Goal: Information Seeking & Learning: Learn about a topic

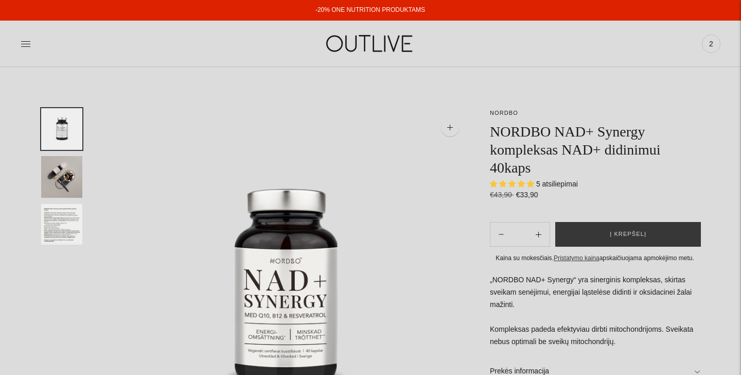
select select "**********"
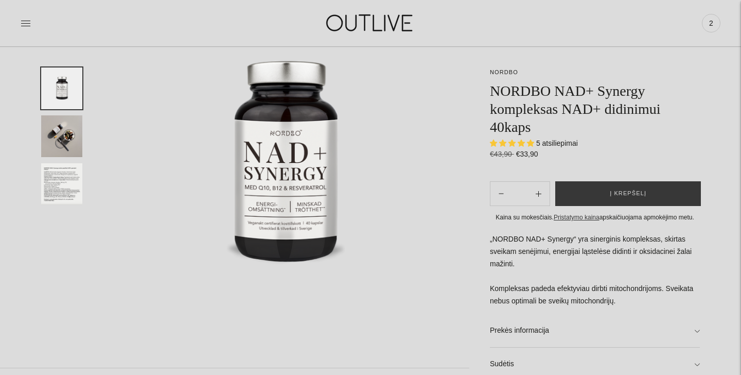
scroll to position [132, 0]
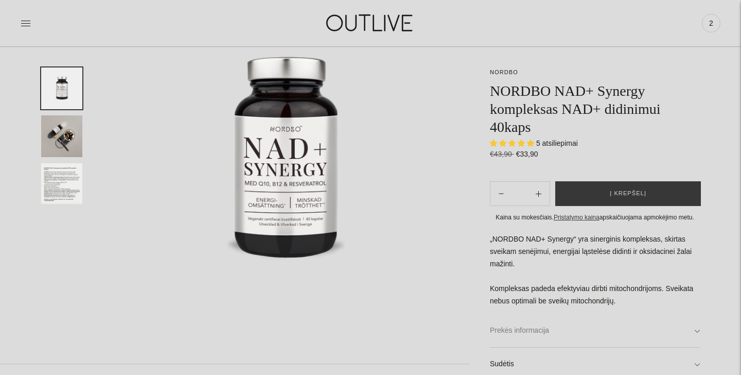
click at [530, 332] on link "Prekės informacija" at bounding box center [595, 330] width 210 height 33
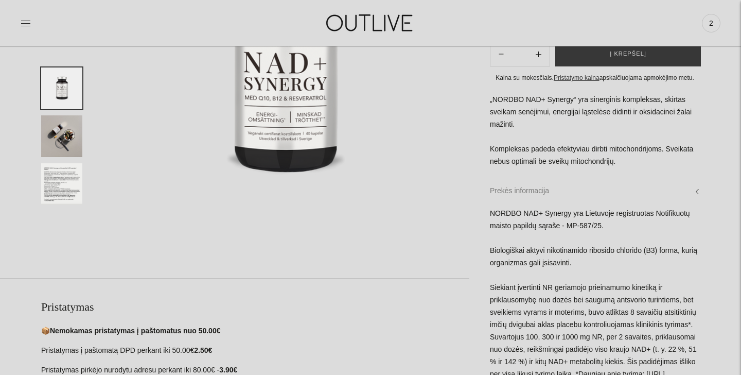
scroll to position [219, 0]
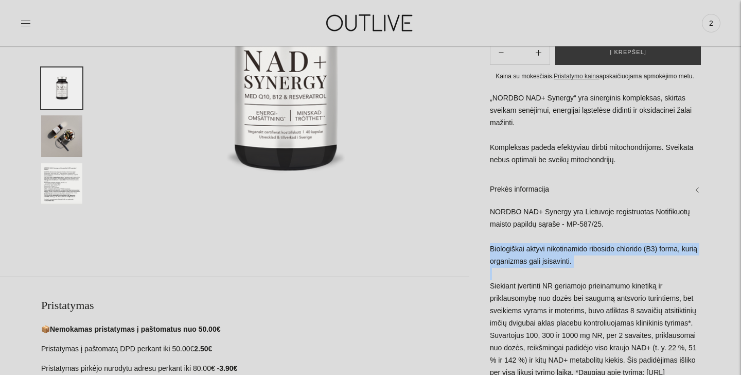
drag, startPoint x: 595, startPoint y: 261, endPoint x: 490, endPoint y: 245, distance: 106.7
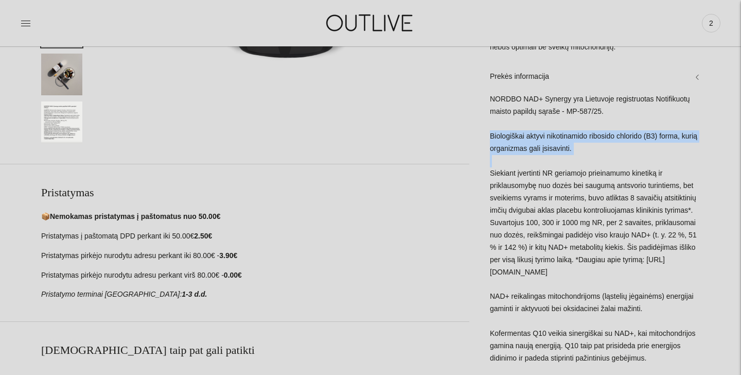
scroll to position [332, 0]
copy div "Biologiškai aktyvi nikotinamido ribosido chlorido (B3) forma, kurią organizmas …"
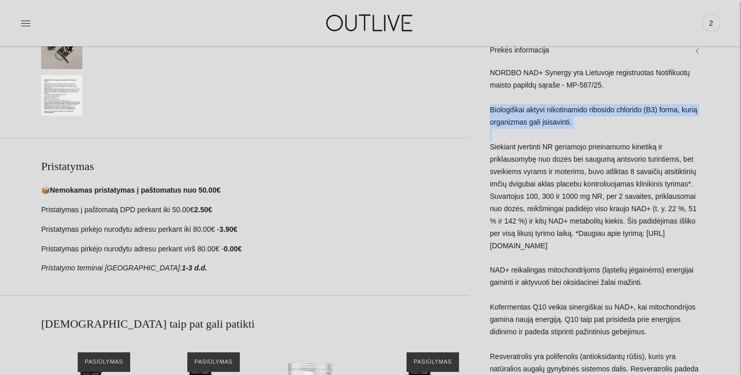
scroll to position [360, 0]
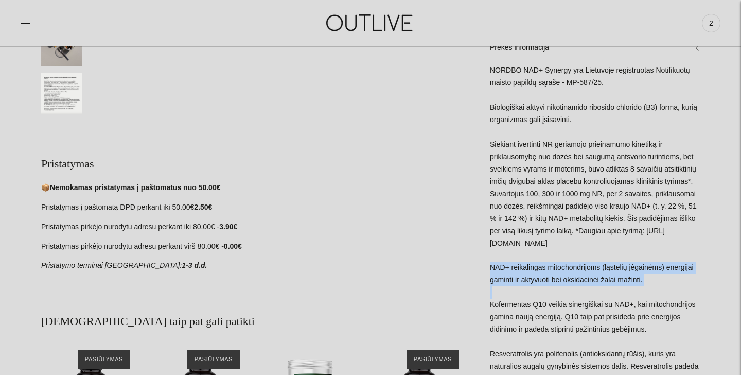
drag, startPoint x: 652, startPoint y: 281, endPoint x: 488, endPoint y: 266, distance: 164.8
click at [488, 266] on div "**********" at bounding box center [584, 142] width 230 height 788
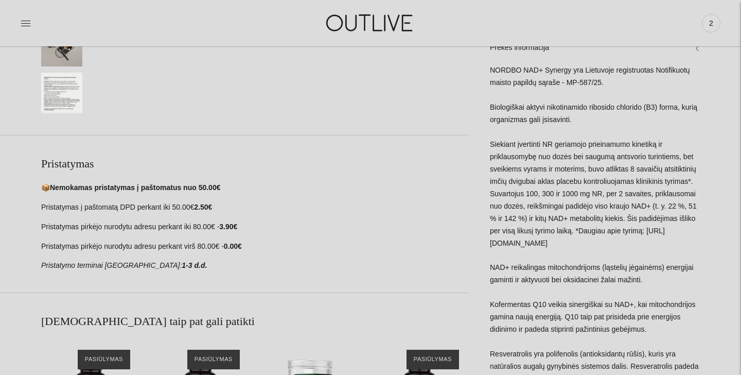
click at [653, 277] on div "NORDBO NAD+ Synergy yra Lietuvoje registruotas Notifikuotų maisto papildų sąraš…" at bounding box center [595, 267] width 210 height 404
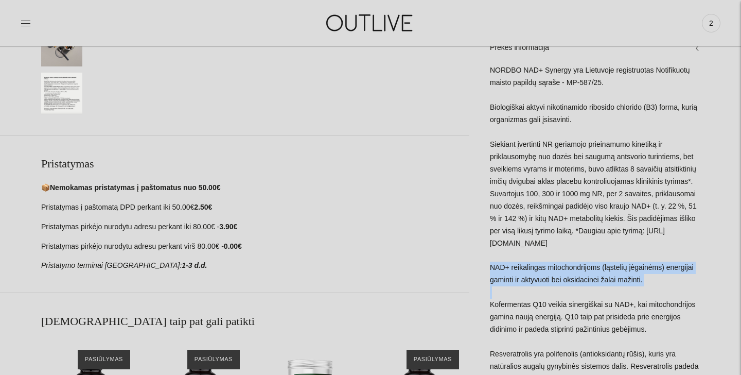
drag, startPoint x: 648, startPoint y: 280, endPoint x: 490, endPoint y: 272, distance: 158.2
click at [490, 272] on div "NORDBO NAD+ Synergy yra Lietuvoje registruotas Notifikuotų maisto papildų sąraš…" at bounding box center [595, 267] width 210 height 404
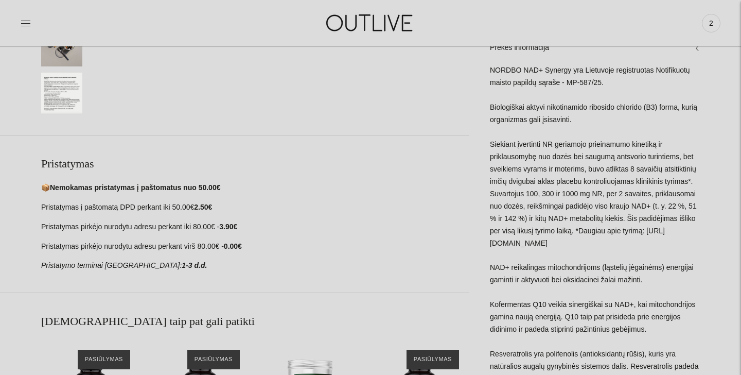
click at [490, 271] on div "NORDBO NAD+ Synergy yra Lietuvoje registruotas Notifikuotų maisto papildų sąraš…" at bounding box center [595, 267] width 210 height 404
drag, startPoint x: 653, startPoint y: 280, endPoint x: 491, endPoint y: 268, distance: 162.5
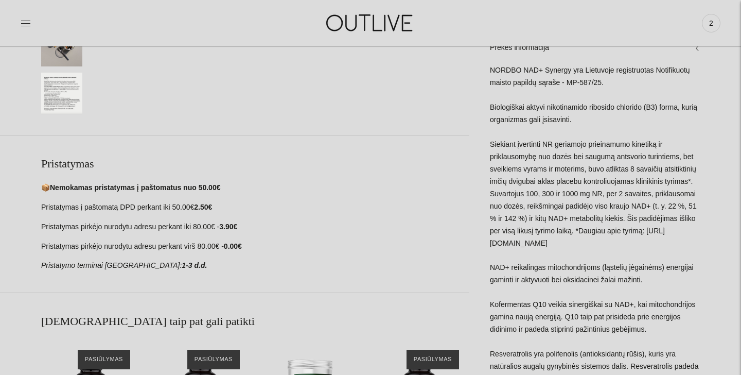
click at [491, 268] on div "NORDBO NAD+ Synergy yra Lietuvoje registruotas Notifikuotų maisto papildų sąraš…" at bounding box center [595, 267] width 210 height 404
copy div "NAD+ reikalingas mitochondrijoms (ląstelių jėgainėms) energijai gaminti ir akty…"
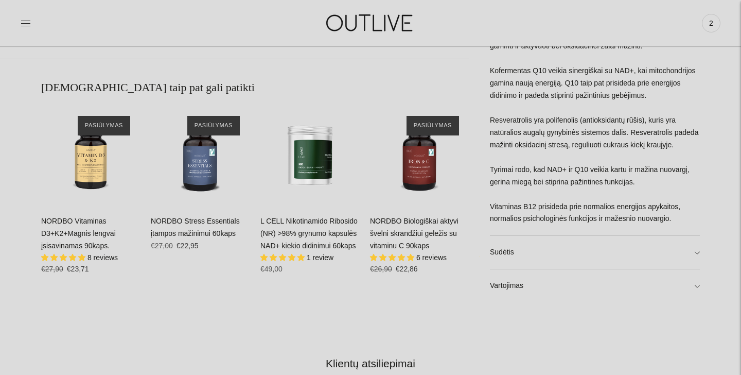
scroll to position [609, 0]
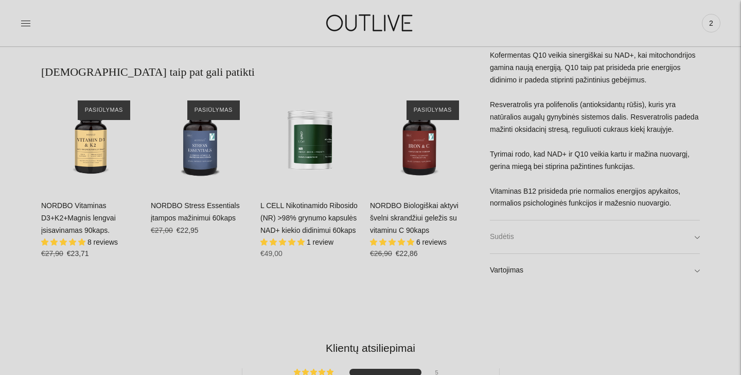
click at [534, 236] on link "Sudėtis" at bounding box center [595, 237] width 210 height 33
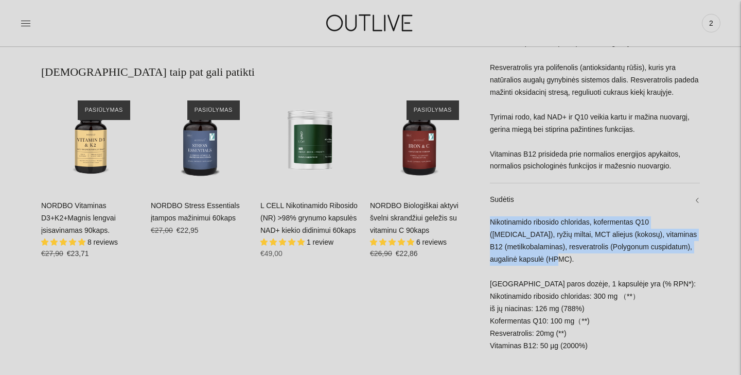
drag, startPoint x: 491, startPoint y: 222, endPoint x: 576, endPoint y: 264, distance: 95.0
click at [576, 264] on div "Nikotinamido ribosido chloridas, kofermentas Q10 (ubiquinone), ryžių miltai, MC…" at bounding box center [595, 313] width 210 height 195
copy div "Nikotinamido ribosido chloridas, kofermentas Q10 (ubiquinone), ryžių miltai, MC…"
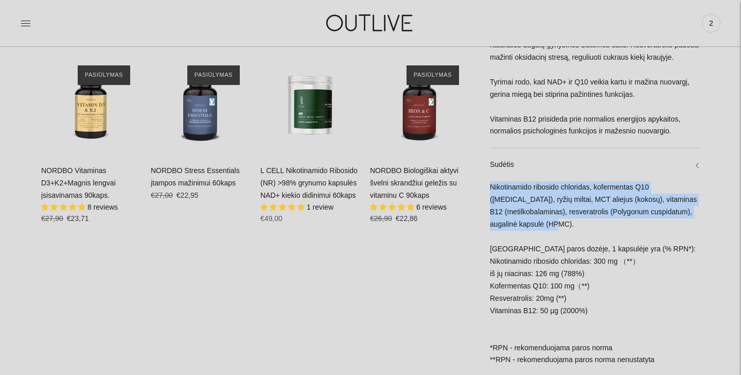
scroll to position [647, 0]
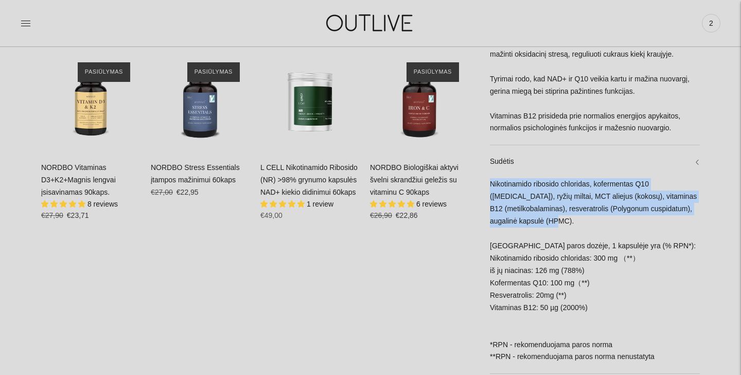
click at [538, 203] on div "Nikotinamido ribosido chloridas, kofermentas Q10 (ubiquinone), ryžių miltai, MC…" at bounding box center [595, 275] width 210 height 195
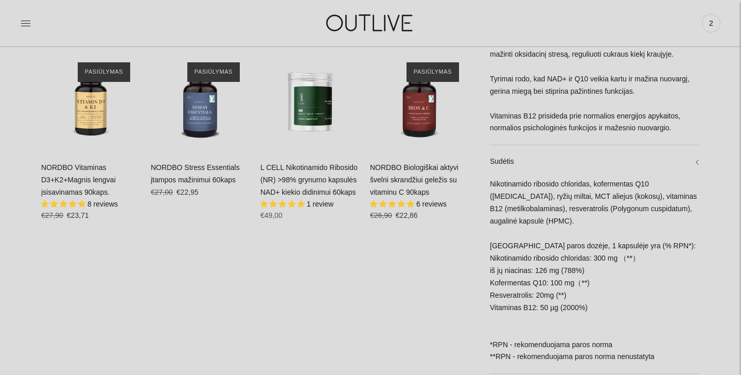
drag, startPoint x: 490, startPoint y: 182, endPoint x: 602, endPoint y: 301, distance: 164.2
click at [602, 301] on div "Nikotinamido ribosido chloridas, kofermentas Q10 (ubiquinone), ryžių miltai, MC…" at bounding box center [595, 275] width 210 height 195
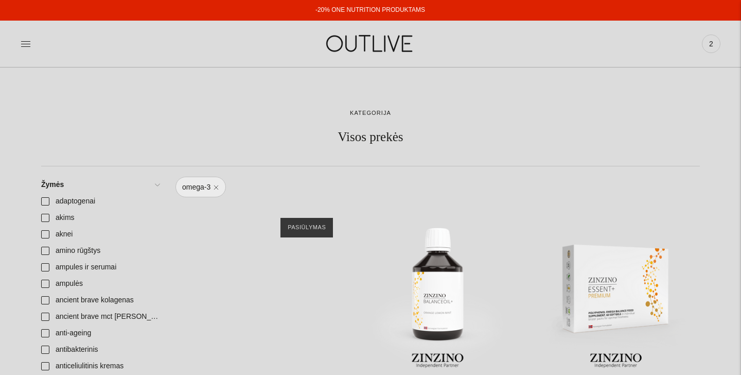
click at [263, 208] on div "NORSAN Omega-3 žuvų taukai uždegimo mažinimui bei imunitetui kapsulės 120 vnt.\a" at bounding box center [259, 291] width 168 height 168
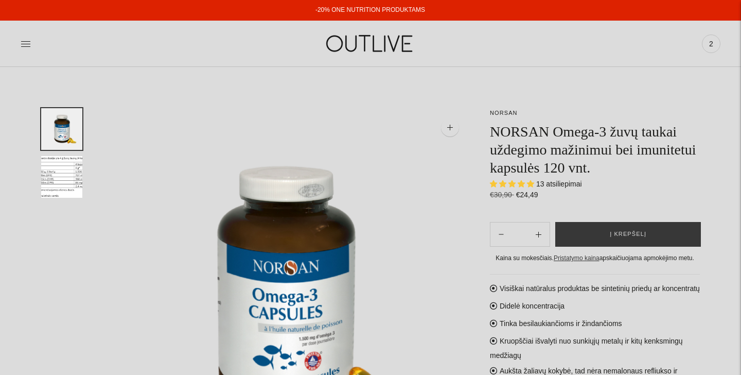
select select "**********"
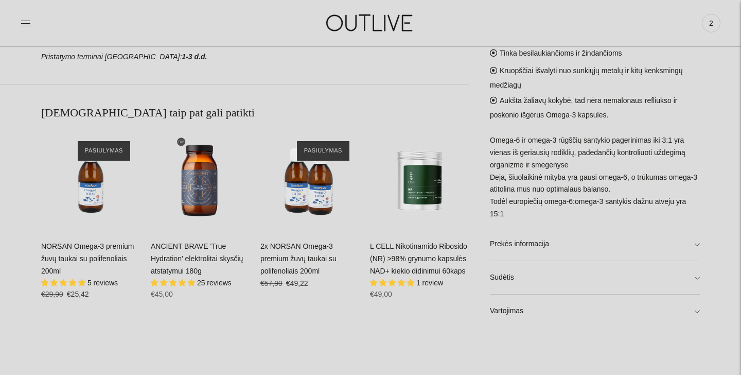
scroll to position [569, 0]
click at [553, 244] on link "Prekės informacija" at bounding box center [595, 243] width 210 height 33
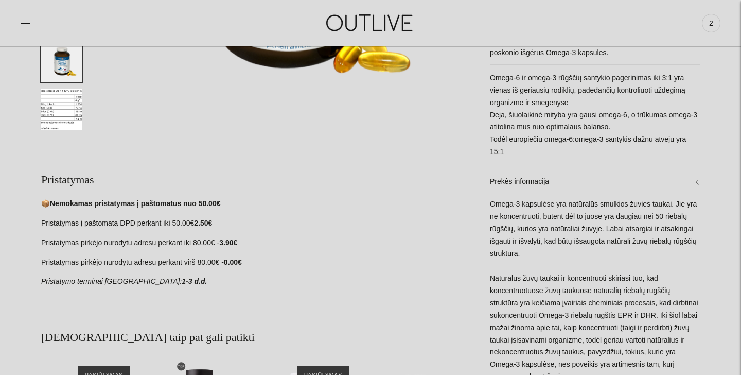
scroll to position [344, 0]
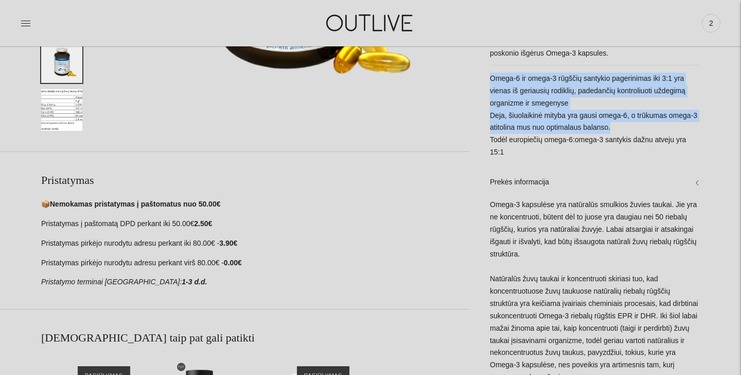
drag, startPoint x: 614, startPoint y: 127, endPoint x: 486, endPoint y: 80, distance: 136.4
click at [486, 80] on div "**********" at bounding box center [584, 309] width 230 height 1090
copy p "Omega-6 ir omega-3 rūgščių santykio pagerinimas iki 3:1 yra vienas iš geriausių…"
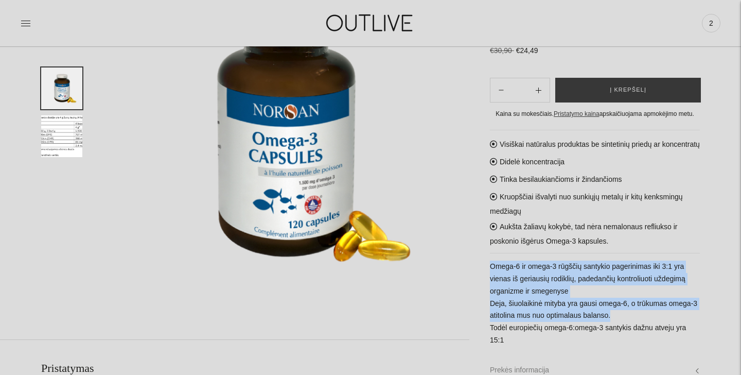
scroll to position [0, 0]
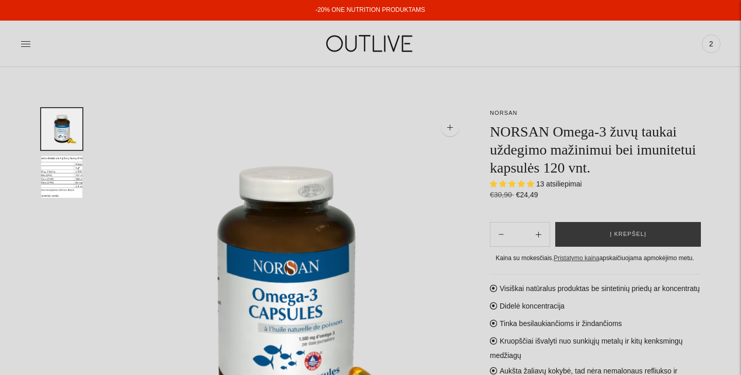
click at [377, 34] on img at bounding box center [370, 43] width 129 height 35
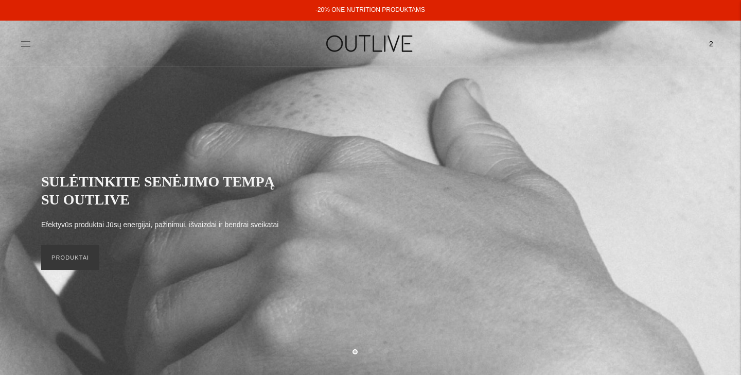
click at [29, 41] on icon at bounding box center [25, 43] width 9 height 5
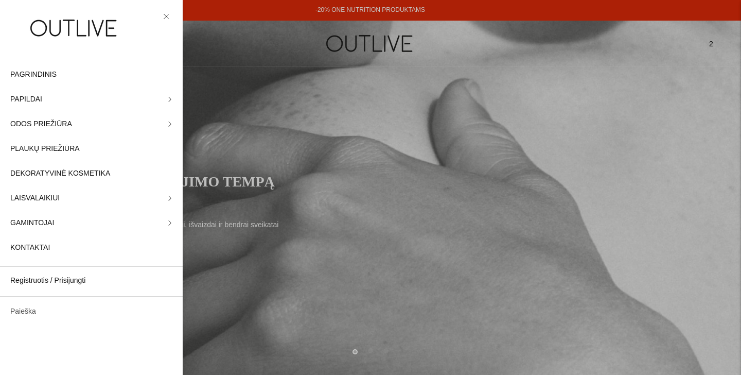
click at [27, 312] on link "Paieška" at bounding box center [91, 311] width 183 height 25
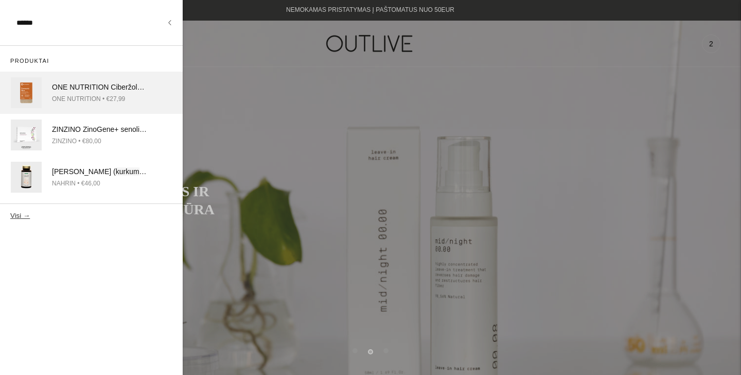
type input "******"
click at [84, 91] on div "ONE NUTRITION Ciberžolė [PERSON_NAME] inas lengvai įsisavinama, uždegimo mažini…" at bounding box center [100, 87] width 96 height 12
